Goal: Book appointment/travel/reservation

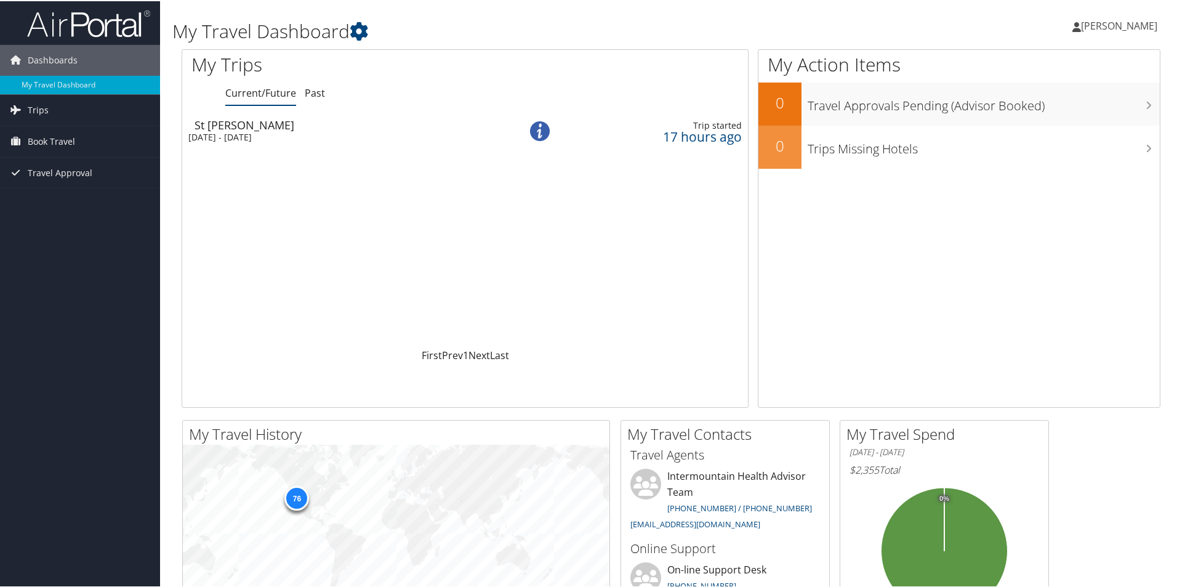
click at [1081, 26] on icon at bounding box center [1077, 26] width 9 height 10
click at [1094, 104] on link "View Travel Profile" at bounding box center [1086, 109] width 137 height 21
click at [71, 140] on span "Book Travel" at bounding box center [51, 140] width 47 height 31
click at [78, 198] on link "Book/Manage Online Trips" at bounding box center [80, 202] width 160 height 18
